Goal: Transaction & Acquisition: Subscribe to service/newsletter

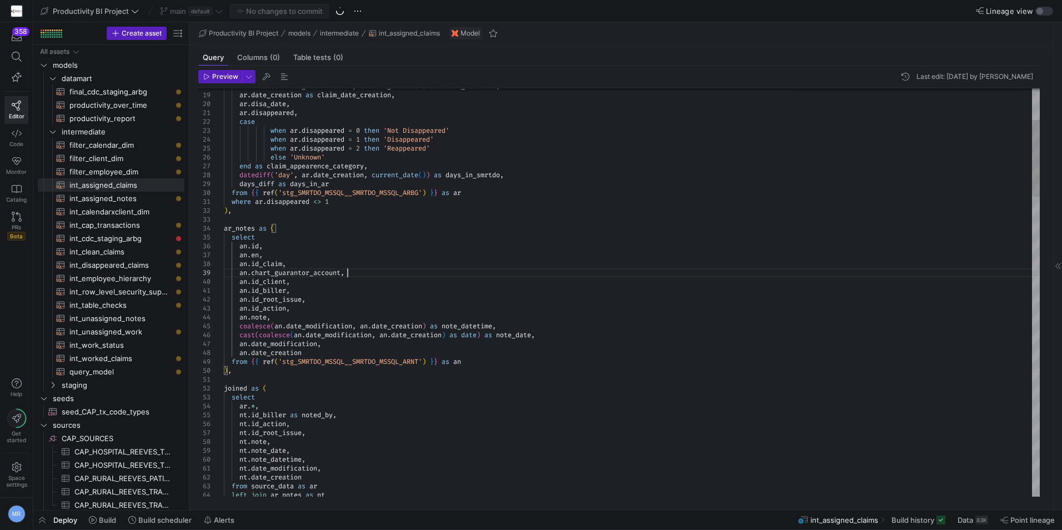
scroll to position [0, 67]
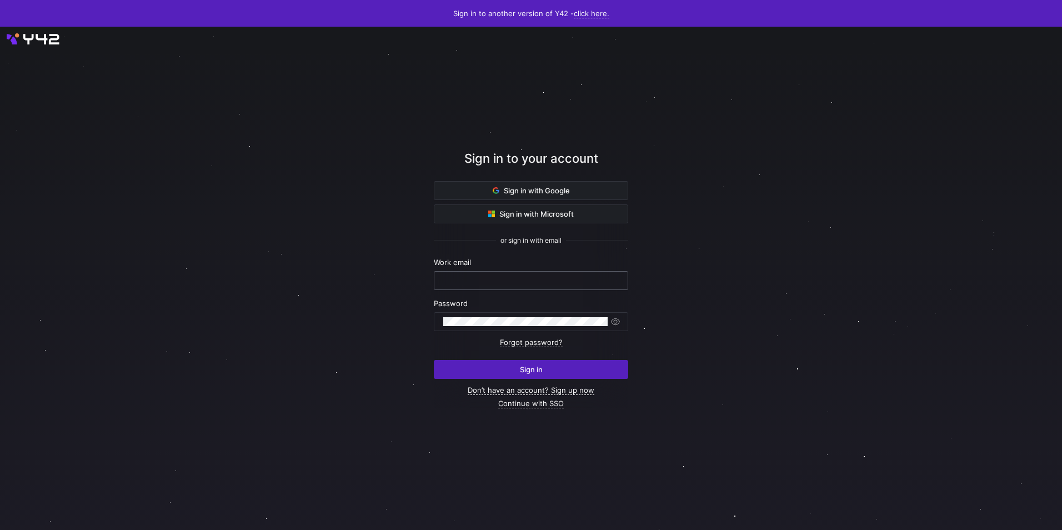
type input "[EMAIL_ADDRESS][DOMAIN_NAME]"
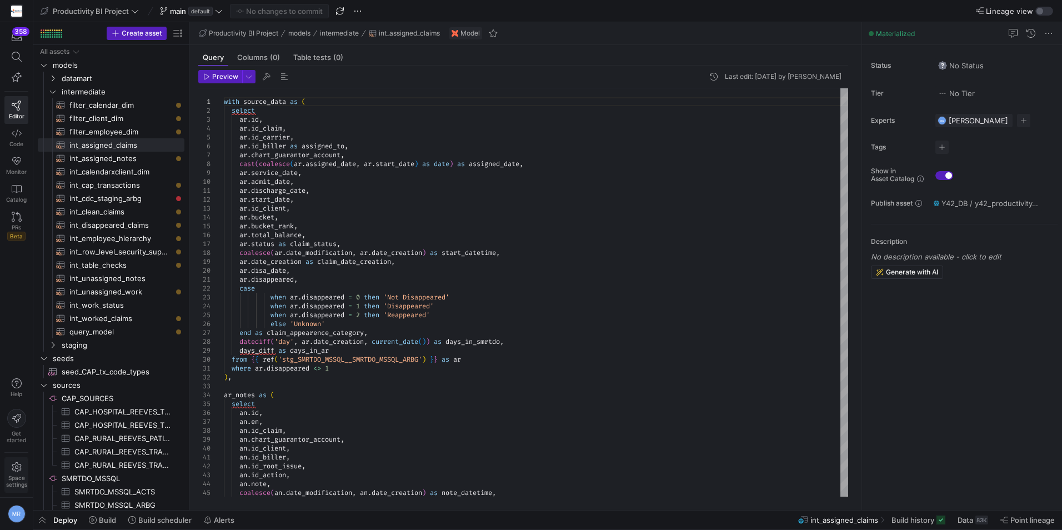
drag, startPoint x: 18, startPoint y: 464, endPoint x: 500, endPoint y: 389, distance: 488.0
click at [18, 464] on icon at bounding box center [16, 467] width 9 height 10
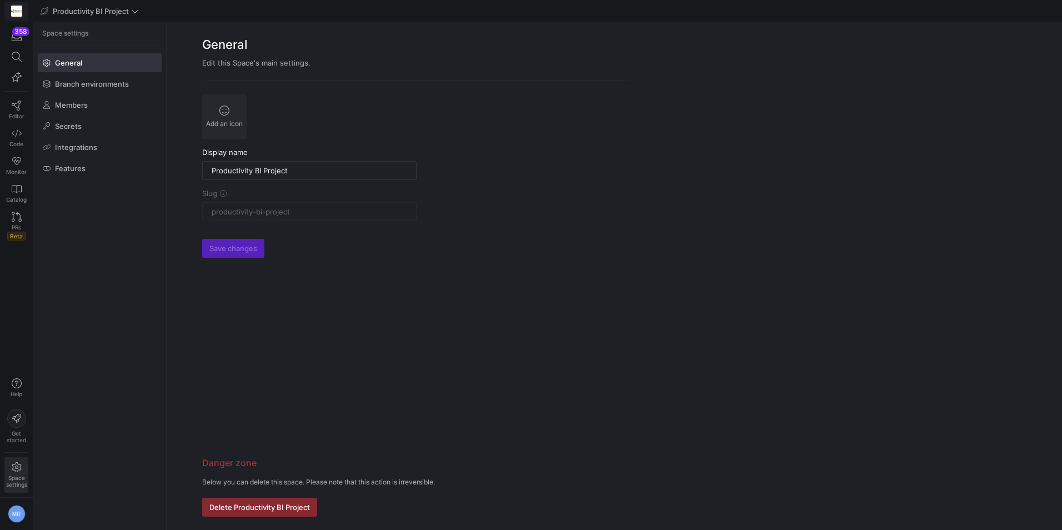
click at [9, 11] on span at bounding box center [16, 11] width 23 height 18
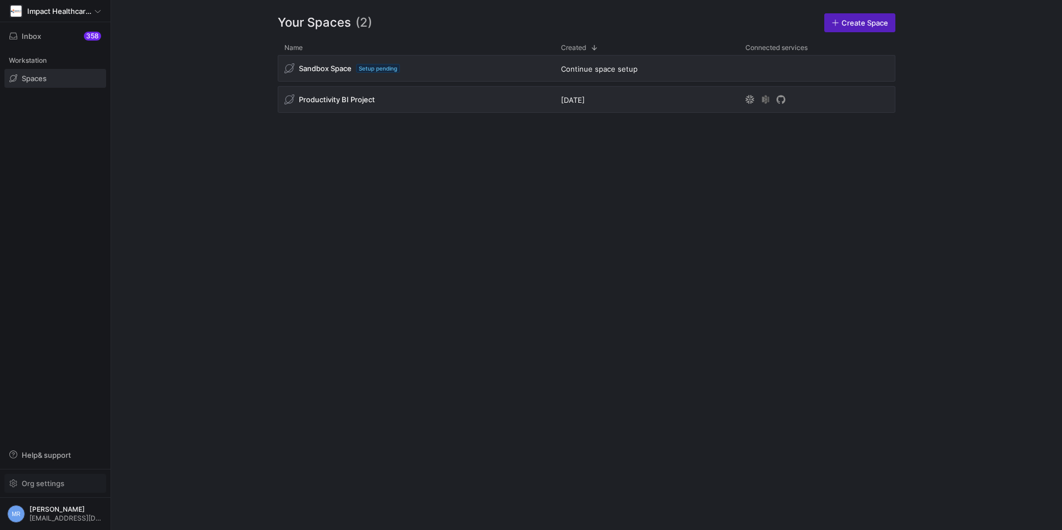
click at [63, 478] on span "button" at bounding box center [55, 483] width 101 height 18
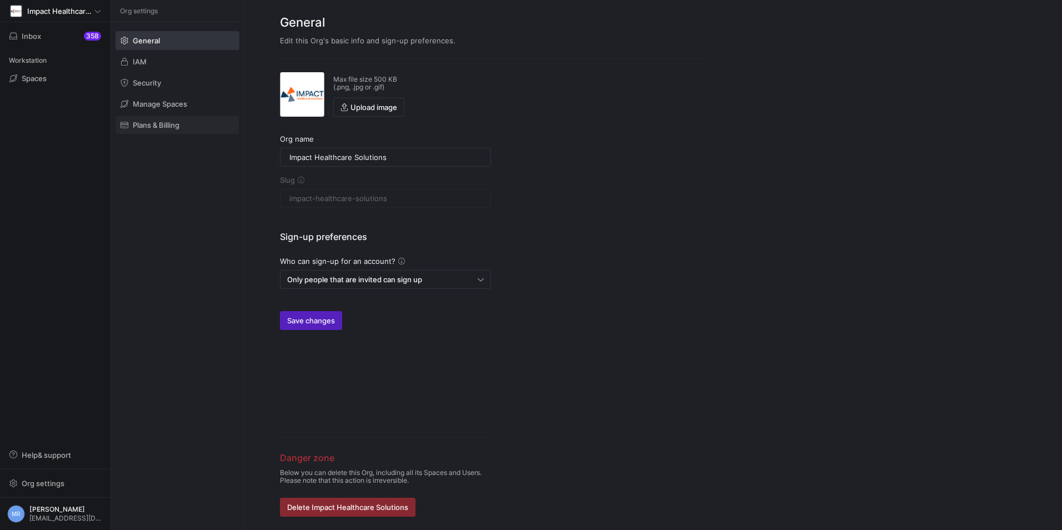
click at [162, 117] on span at bounding box center [177, 125] width 123 height 18
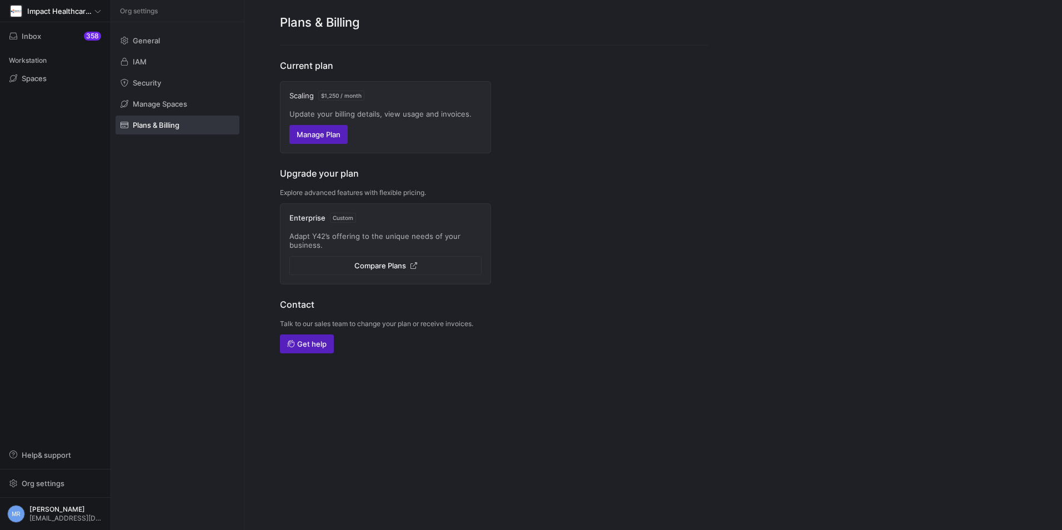
click at [393, 265] on span "Compare Plans" at bounding box center [380, 265] width 52 height 9
